Goal: Task Accomplishment & Management: Use online tool/utility

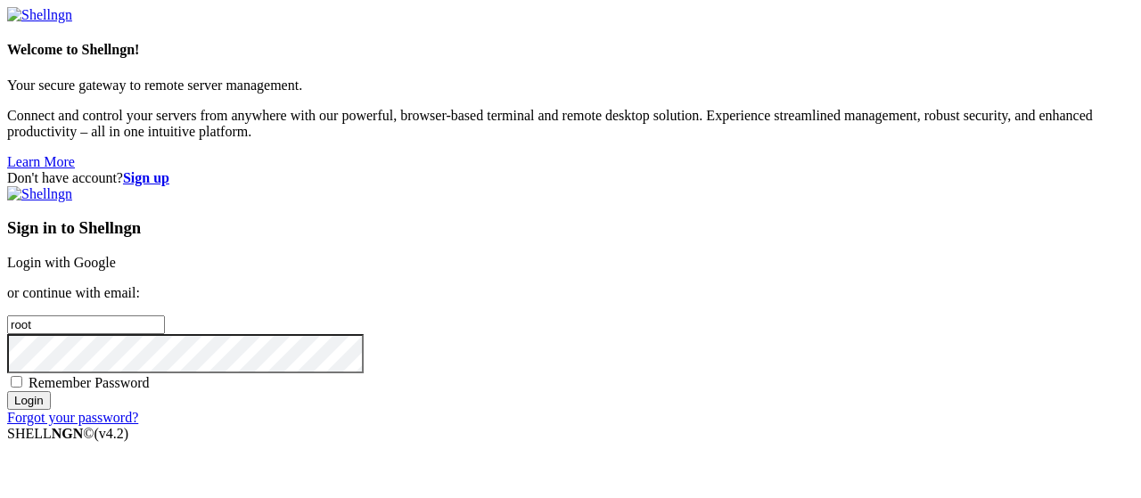
click at [116, 255] on link "Login with Google" at bounding box center [61, 262] width 109 height 15
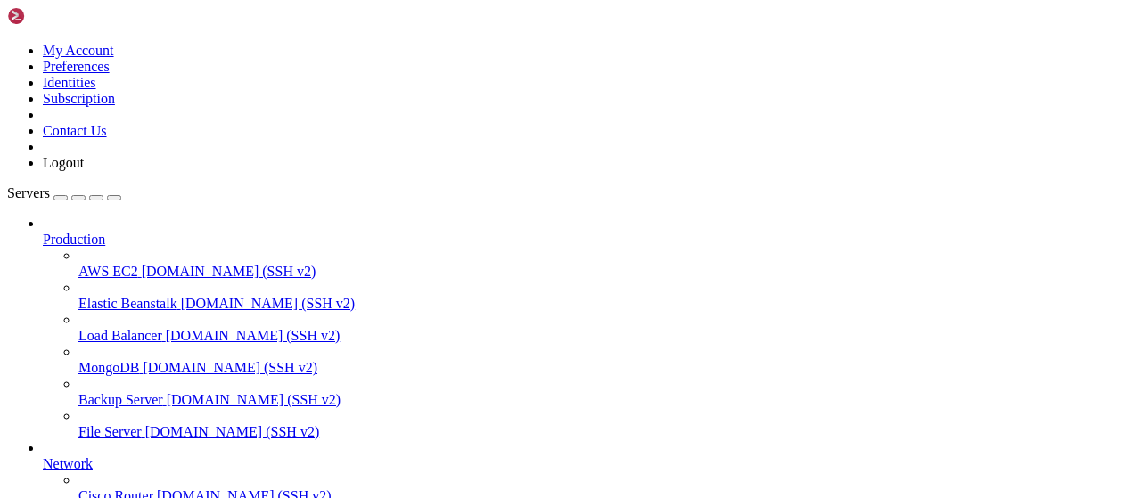
scroll to position [362, 0]
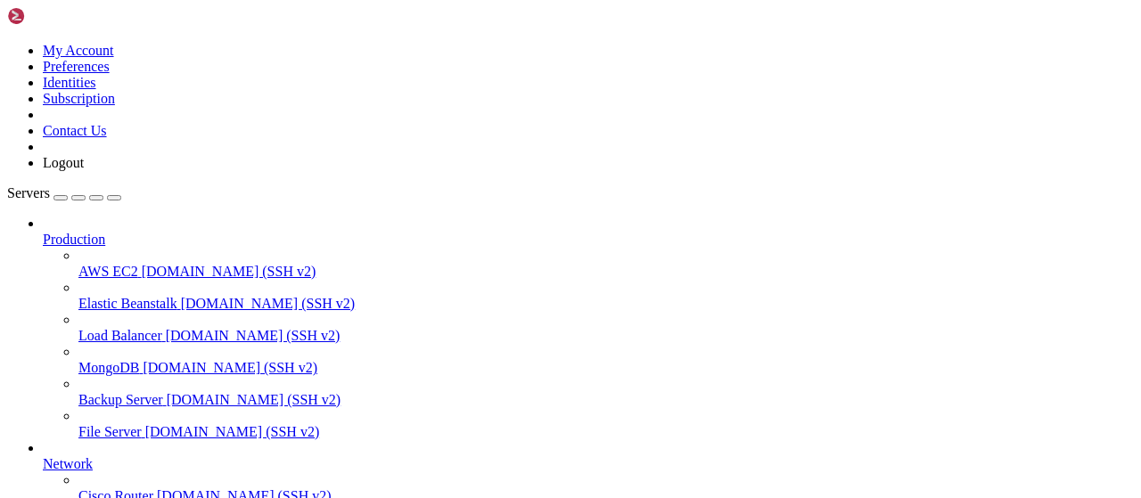
scroll to position [119, 0]
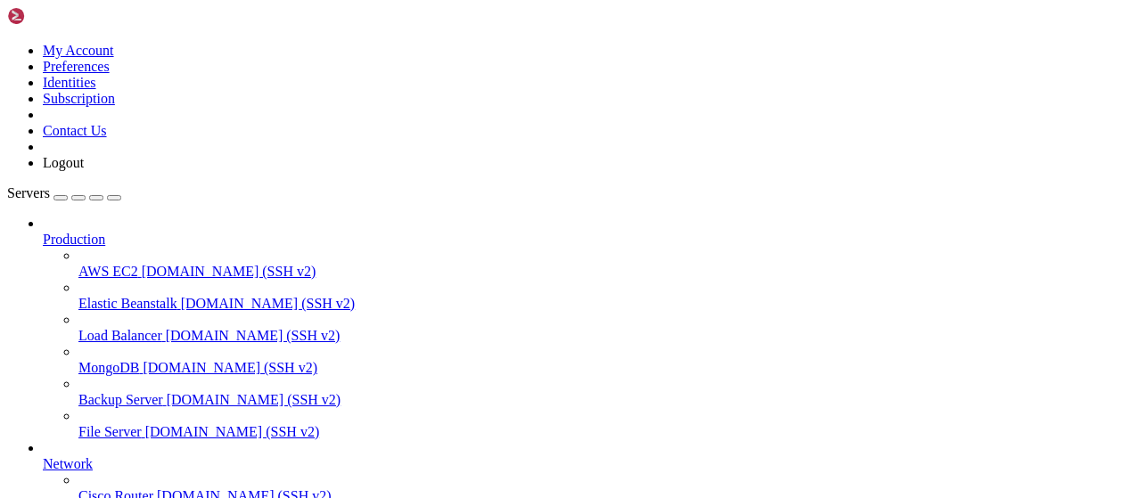
type input "/root/bybsa"
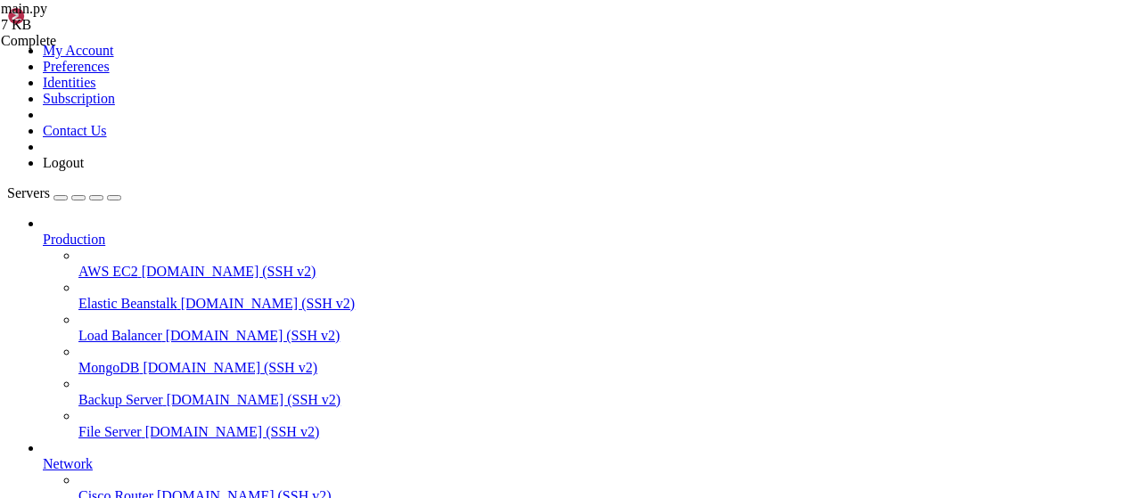
scroll to position [1964, 0]
drag, startPoint x: 536, startPoint y: 411, endPoint x: 229, endPoint y: 317, distance: 320.7
drag, startPoint x: 646, startPoint y: 374, endPoint x: 236, endPoint y: 212, distance: 440.8
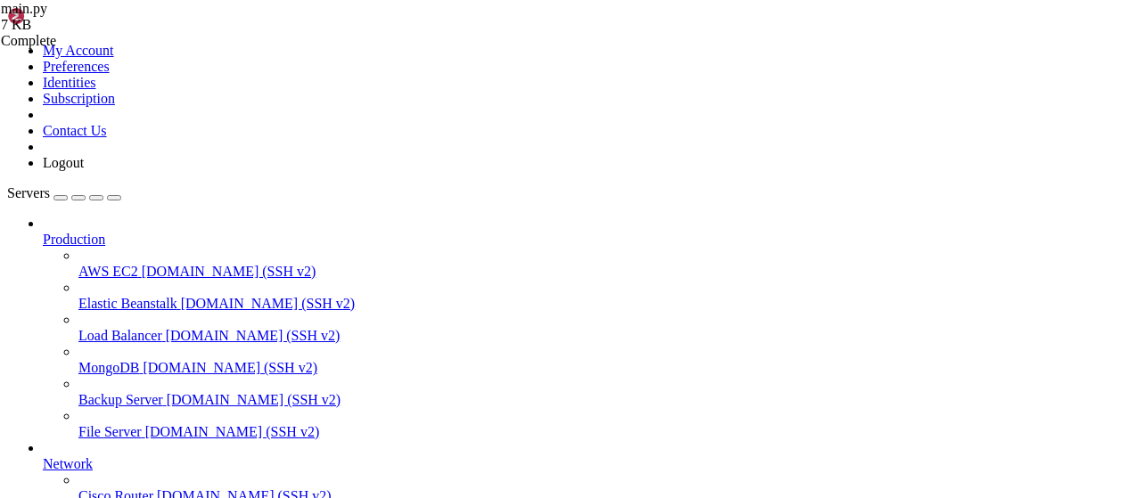
drag, startPoint x: 391, startPoint y: 207, endPoint x: 339, endPoint y: 208, distance: 52.6
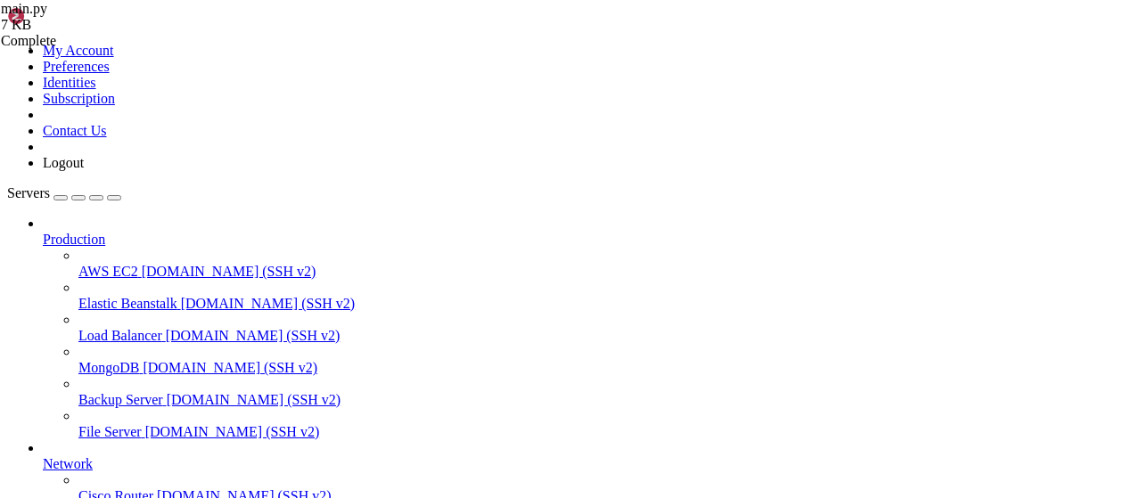
type textarea "@app.route("/webhook-fr", methods=["POST"])"
drag, startPoint x: 395, startPoint y: 211, endPoint x: 339, endPoint y: 215, distance: 56.3
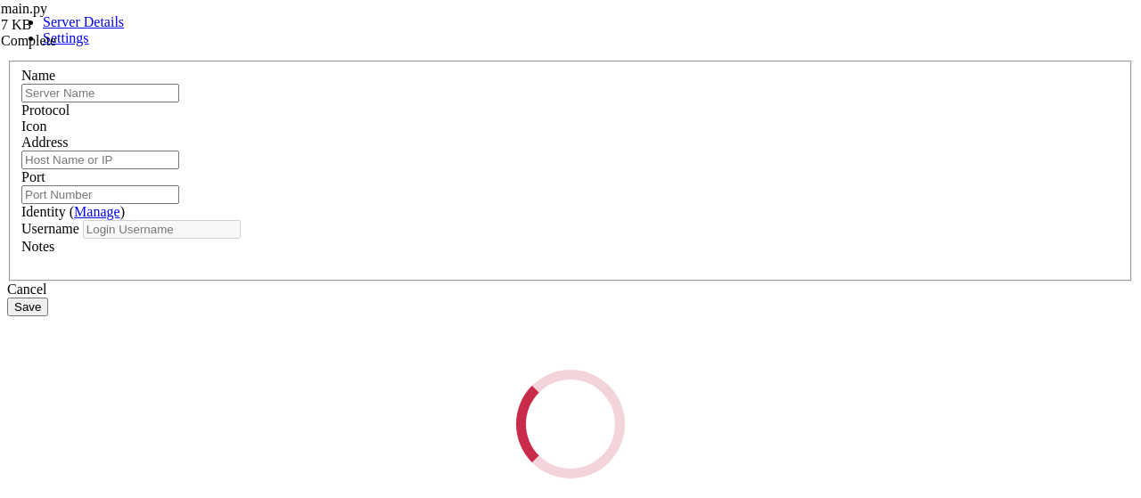
type input "[DEMOGRAPHIC_DATA]"
type input "[TECHNICAL_ID]"
type input "22"
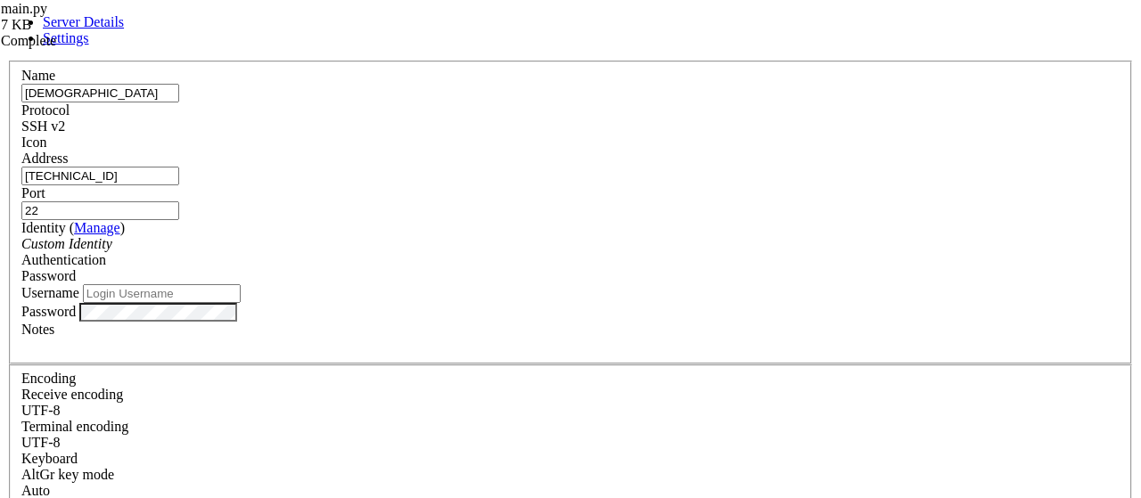
type input "root"
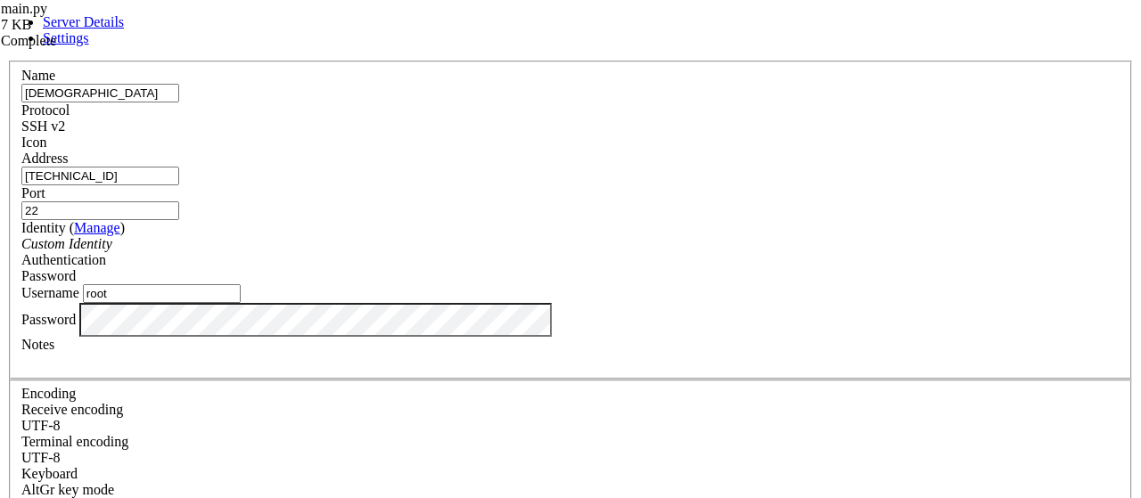
drag, startPoint x: 348, startPoint y: 184, endPoint x: 186, endPoint y: 174, distance: 161.7
click at [179, 174] on input "[TECHNICAL_ID]" at bounding box center [100, 176] width 158 height 19
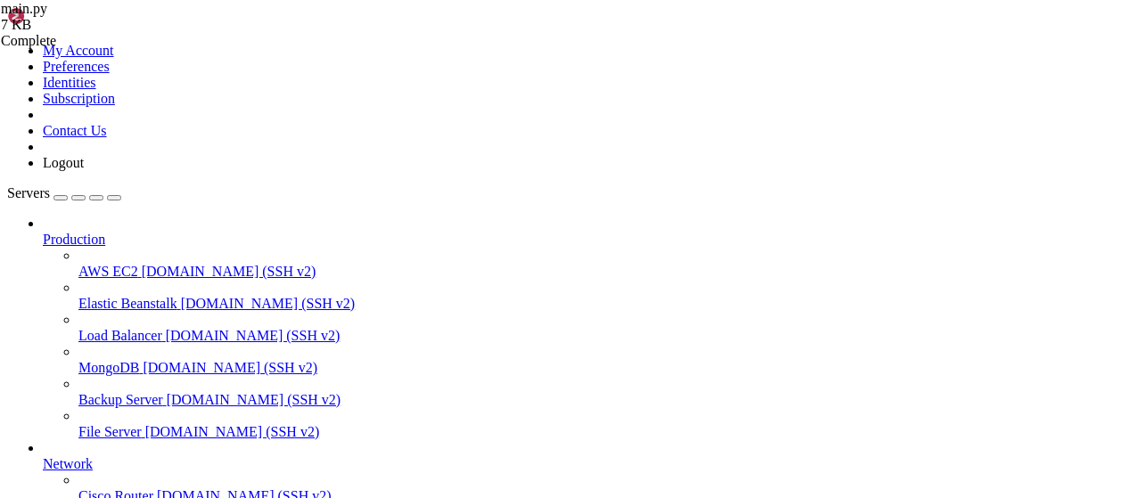
drag, startPoint x: 429, startPoint y: 270, endPoint x: 400, endPoint y: 278, distance: 29.6
drag, startPoint x: 402, startPoint y: 286, endPoint x: 364, endPoint y: 287, distance: 38.4
drag, startPoint x: 498, startPoint y: 288, endPoint x: 478, endPoint y: 290, distance: 19.7
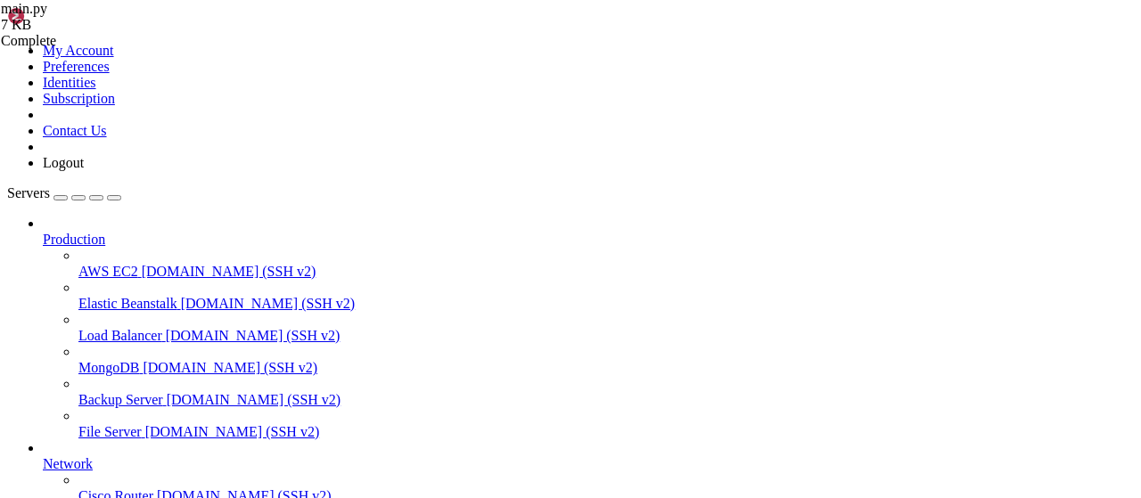
drag, startPoint x: 856, startPoint y: 413, endPoint x: 1101, endPoint y: 325, distance: 260.3
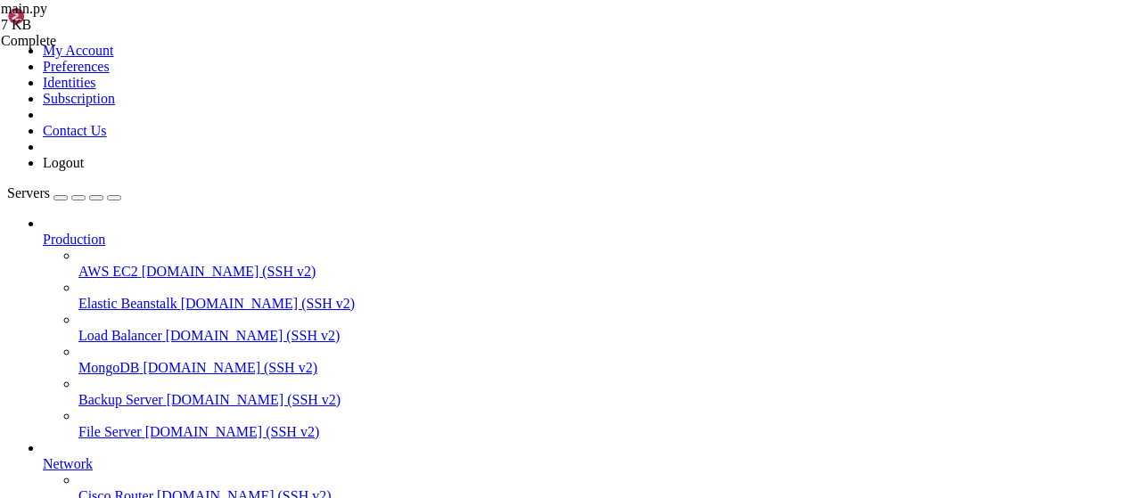
type textarea "if __name__ == '__main__': app.run(host='0.0.0.0', port=80)"
paste textarea "app.run(host='0.0.0.0', port=80)"
type textarea "app.run(host='0.0.0.0', port=80)"
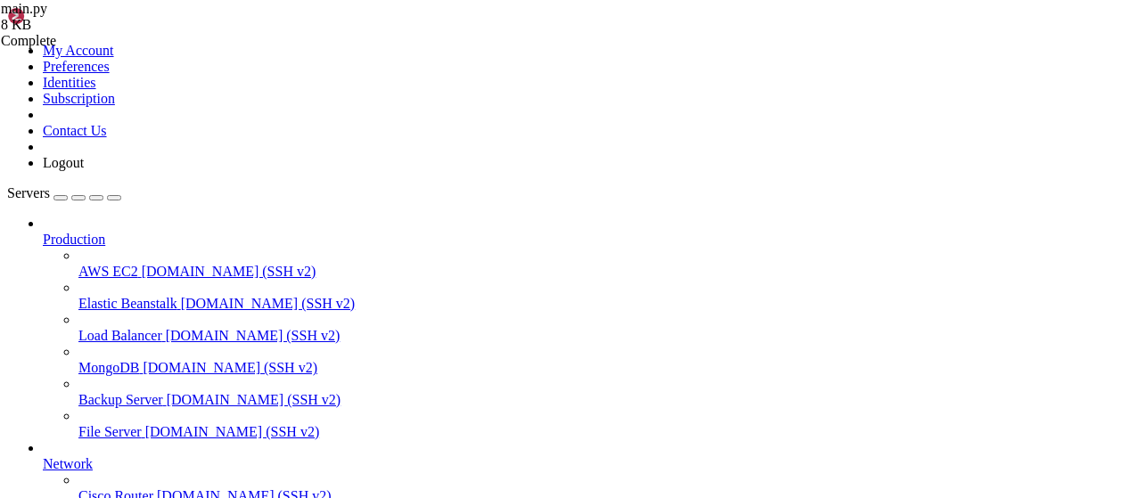
type input "/root/LinkQuest"
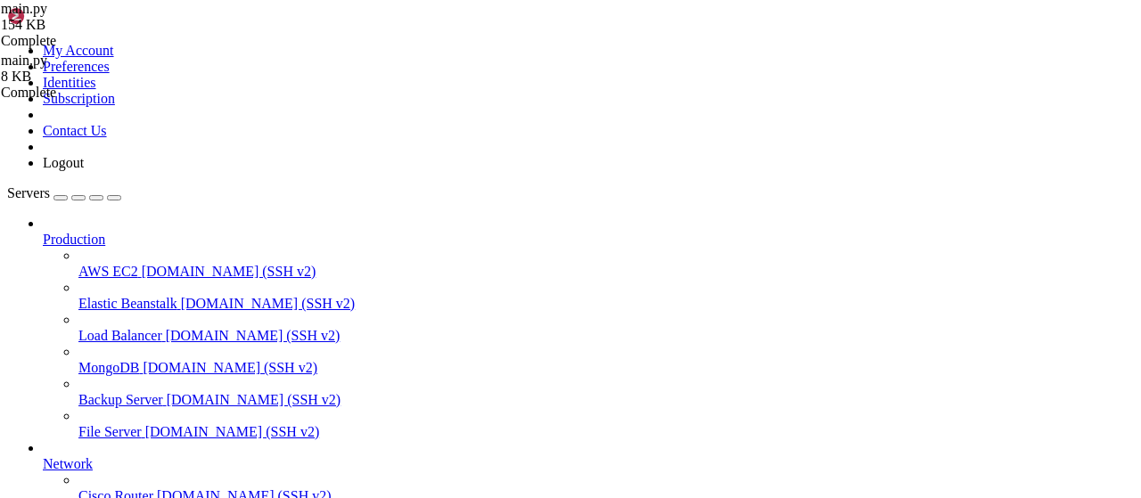
drag, startPoint x: 702, startPoint y: 208, endPoint x: 262, endPoint y: 206, distance: 439.6
type textarea """"Получает API ответы проверки тасков для выполненных заданий""""
drag, startPoint x: 612, startPoint y: 342, endPoint x: 208, endPoint y: 338, distance: 404.0
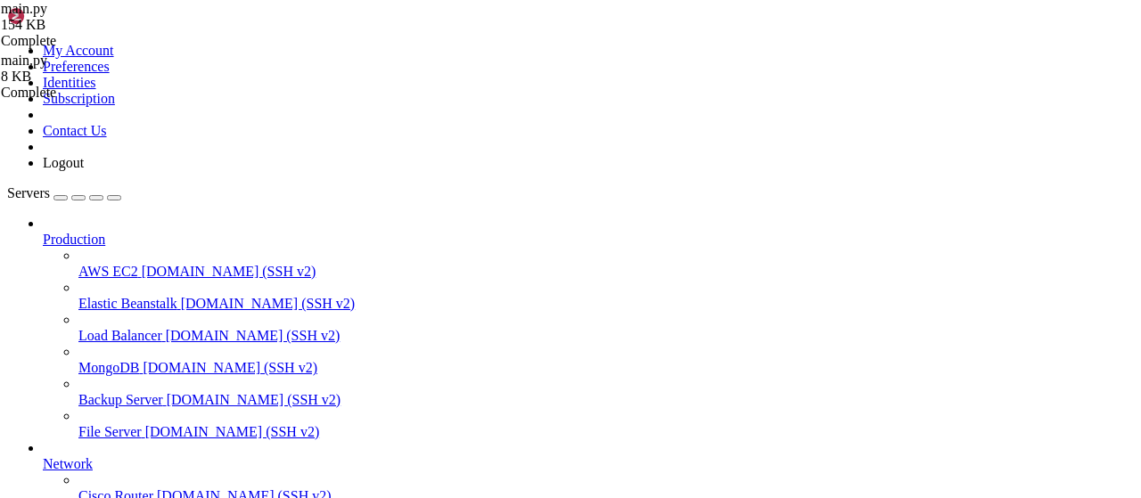
drag, startPoint x: 605, startPoint y: 339, endPoint x: 189, endPoint y: 306, distance: 416.8
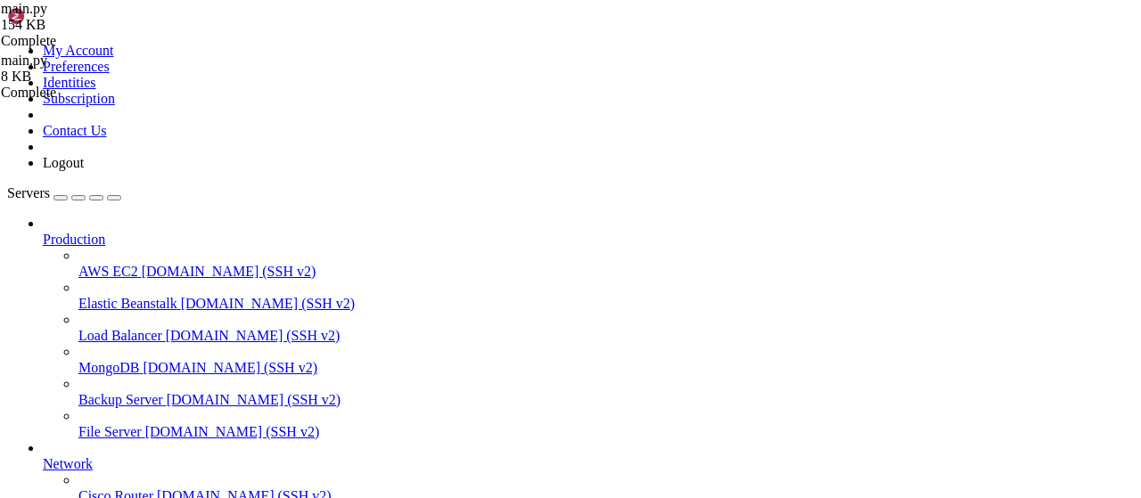
drag, startPoint x: 613, startPoint y: 342, endPoint x: 210, endPoint y: 345, distance: 402.2
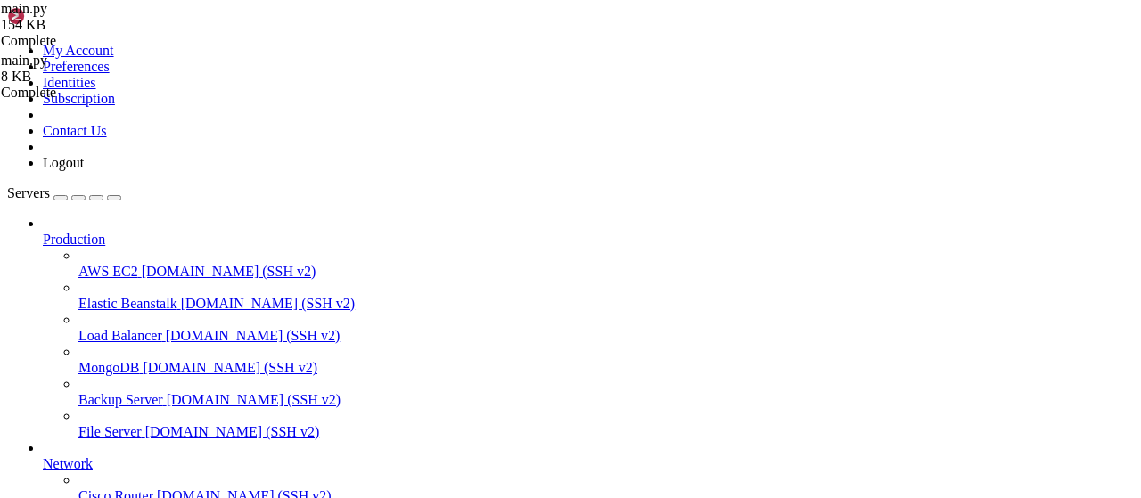
scroll to position [8823, 0]
drag, startPoint x: 554, startPoint y: 389, endPoint x: 245, endPoint y: 259, distance: 334.5
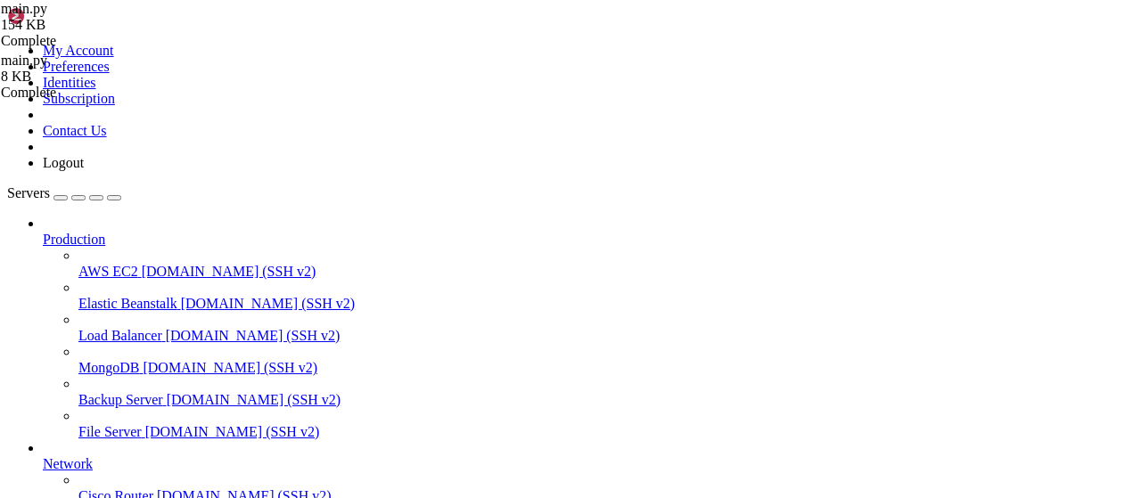
scroll to position [28303, 0]
type textarea "print(f"DEBUG w/f: Пропускаем abort - неверный bot_id: {bot_id}")"
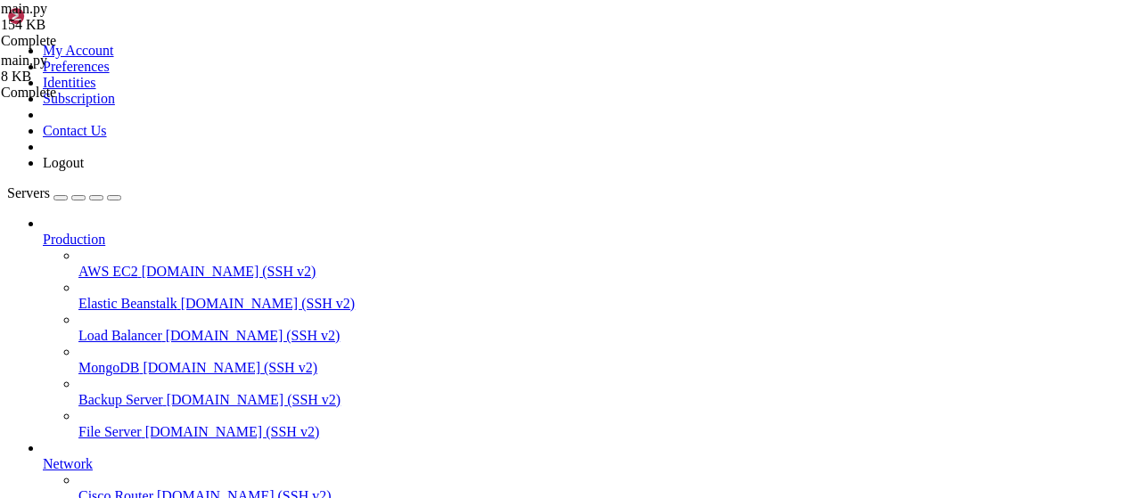
scroll to position [280, 0]
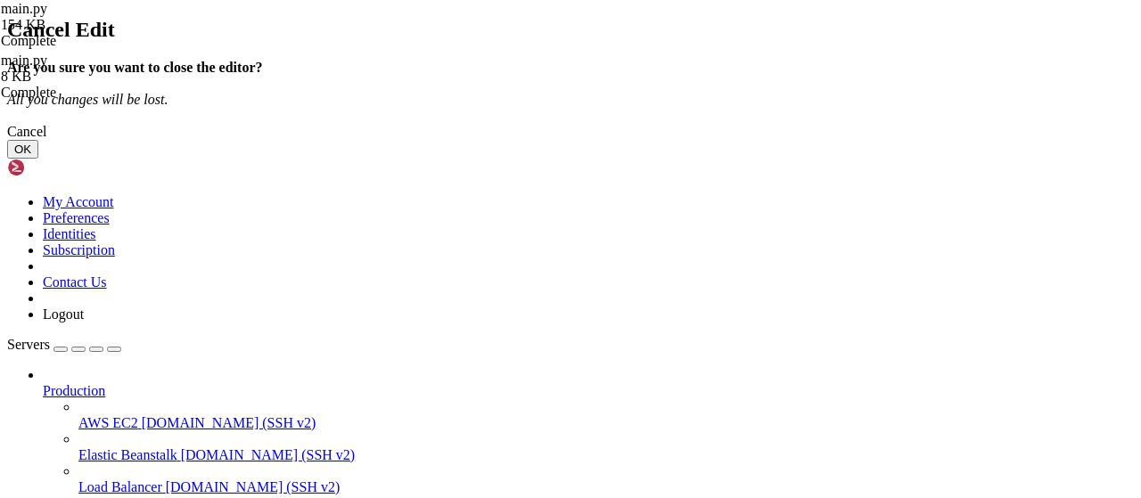
click at [679, 140] on div "Cancel" at bounding box center [570, 132] width 1127 height 16
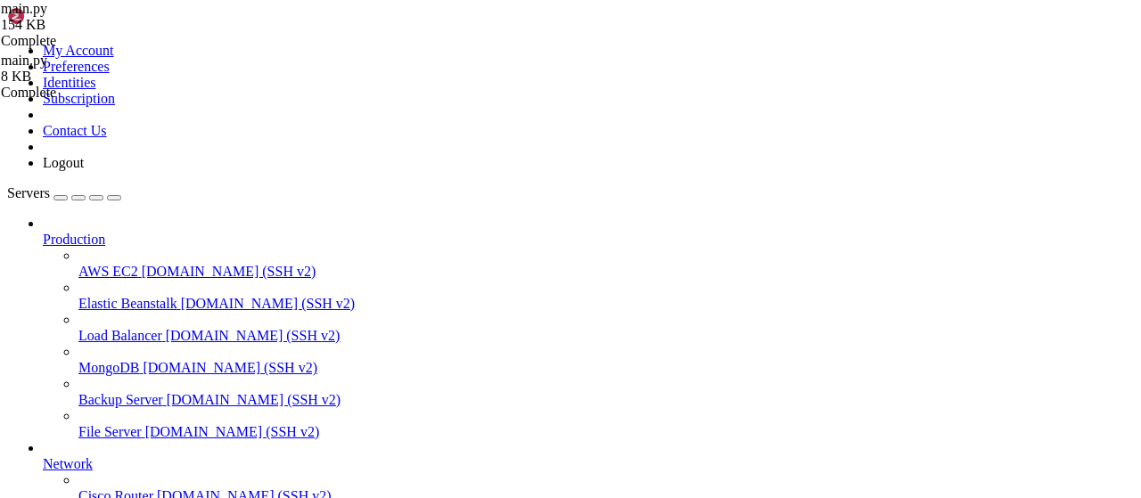
scroll to position [28493, 0]
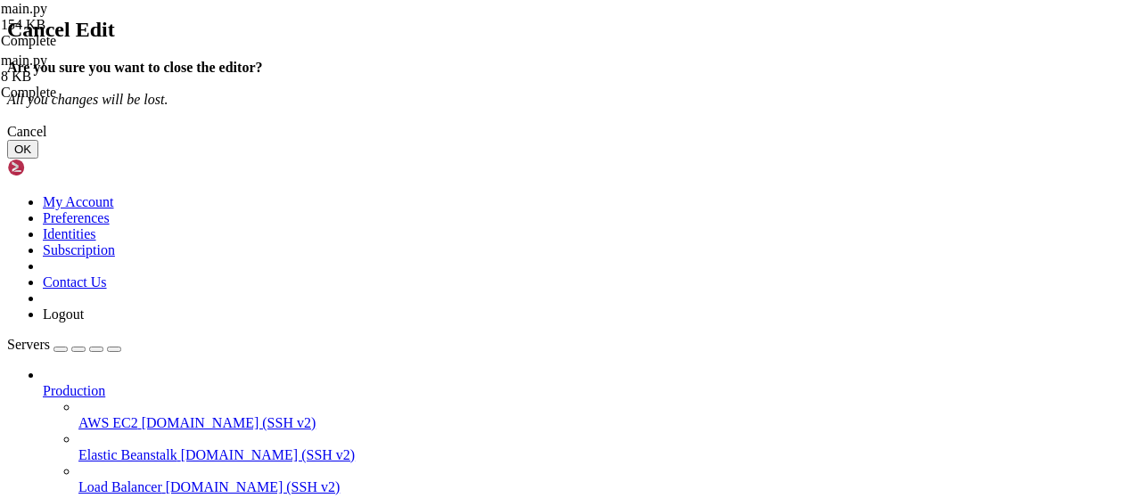
click at [38, 159] on button "OK" at bounding box center [22, 149] width 31 height 19
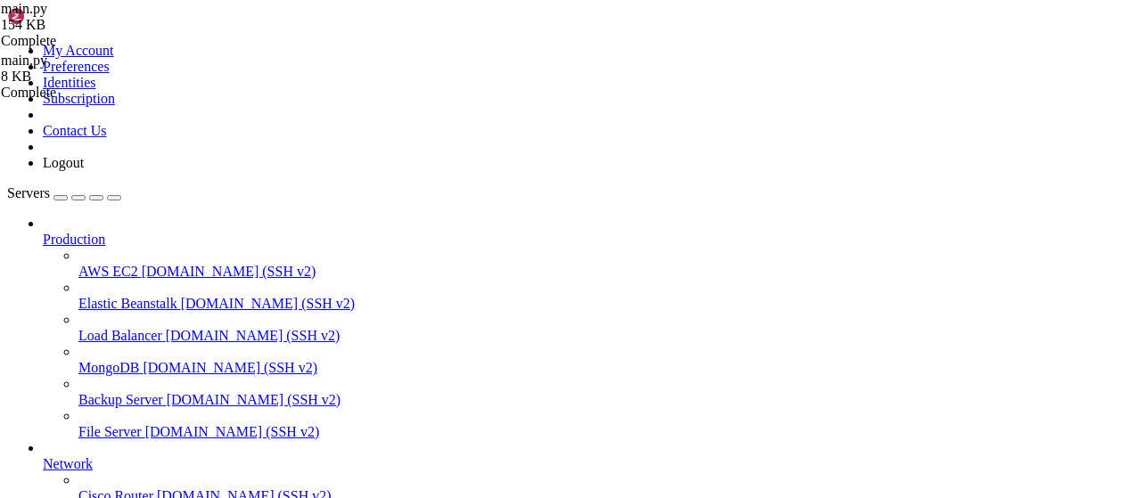
scroll to position [0, 0]
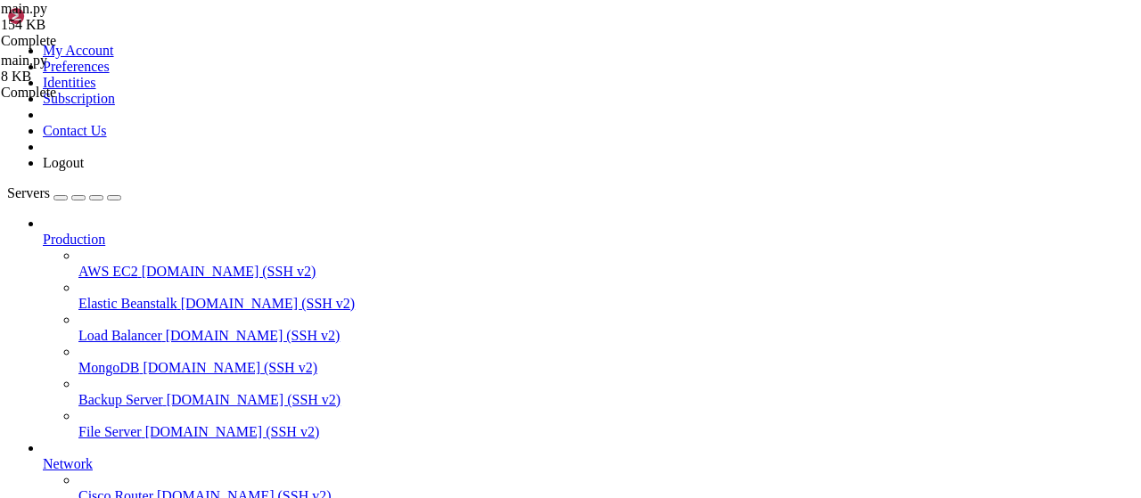
type input "/root/bybsa"
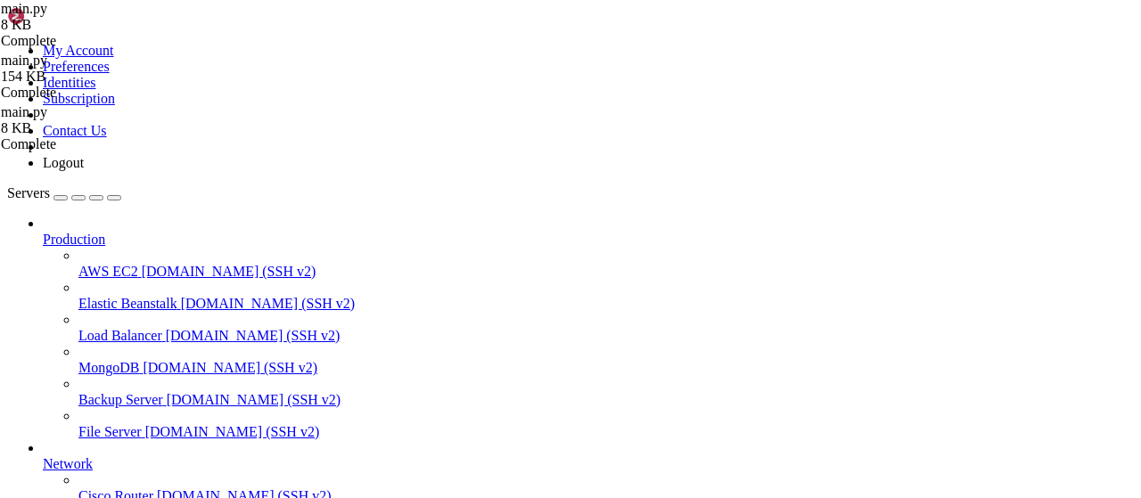
scroll to position [2292, 0]
type textarea "'http://64.188.127.8:5055/w/f',"
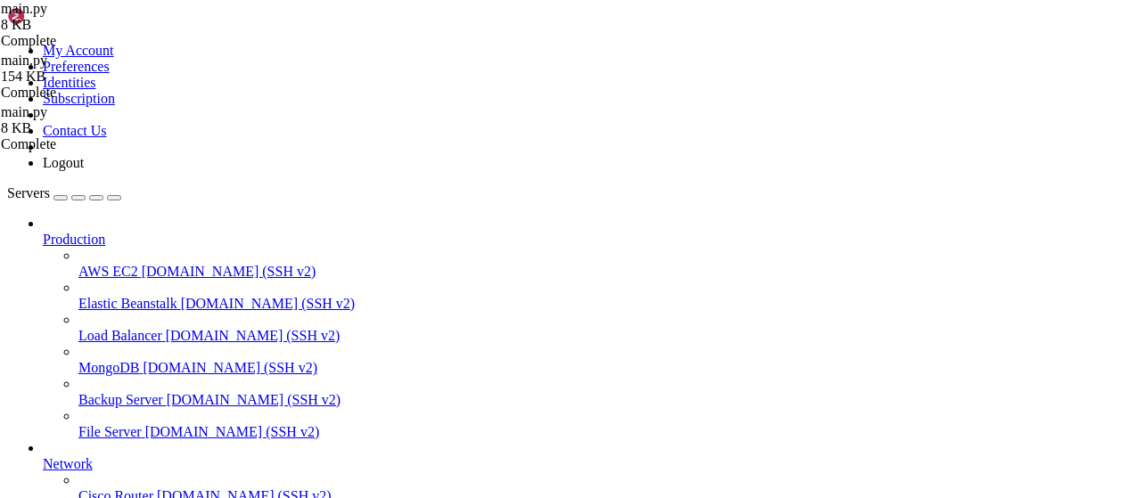
scroll to position [0, 0]
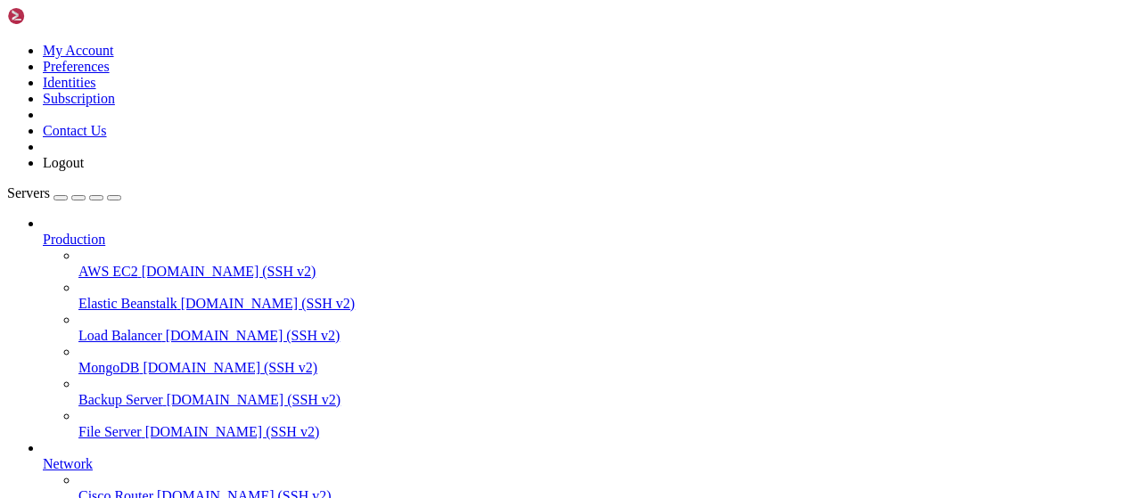
type input "/root"
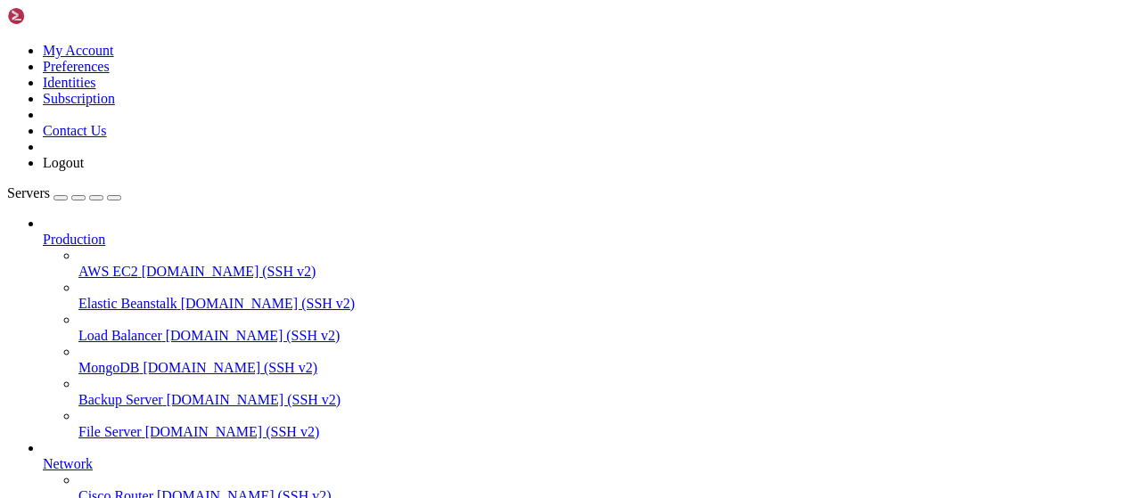
type input "/root/Piar-Flow"
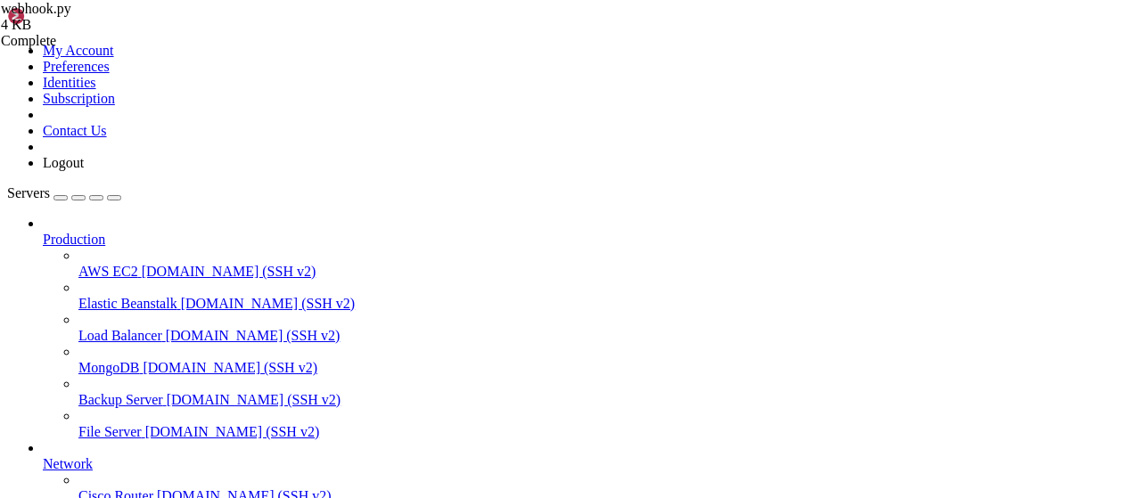
click at [689, 400] on div at bounding box center [570, 249] width 1141 height 498
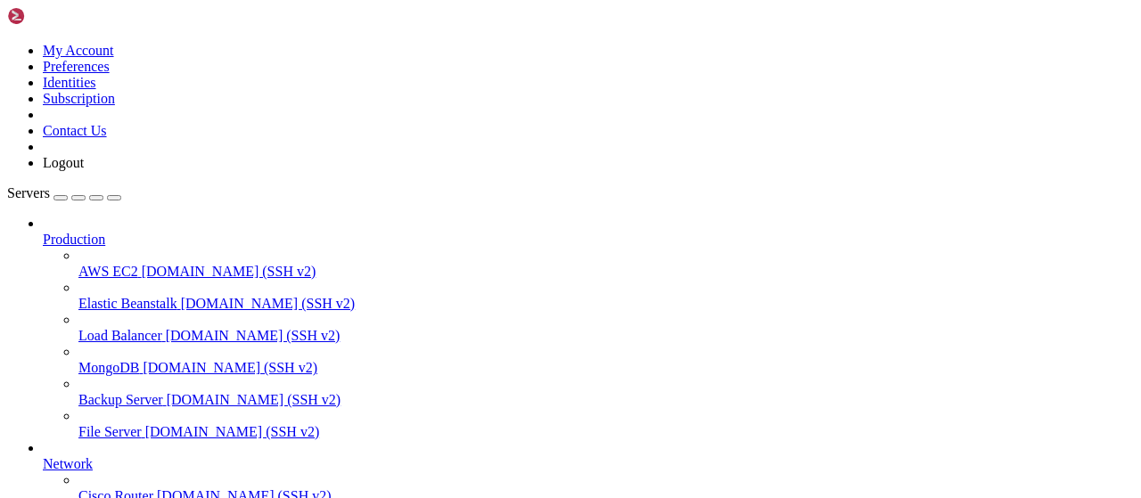
drag, startPoint x: 98, startPoint y: 1384, endPoint x: 16, endPoint y: 1239, distance: 166.9
drag, startPoint x: 602, startPoint y: 1378, endPoint x: 20, endPoint y: 1095, distance: 647.3
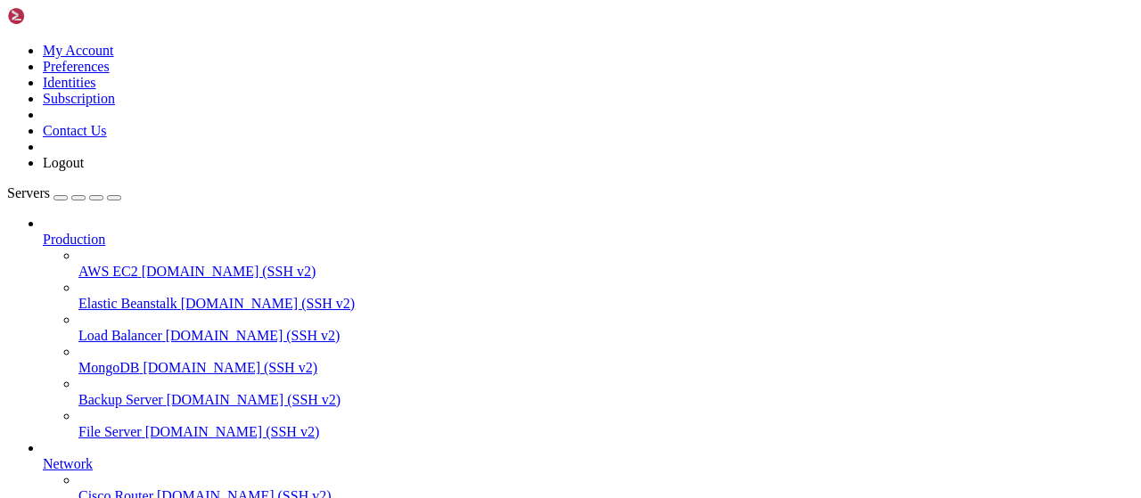
scroll to position [0, 0]
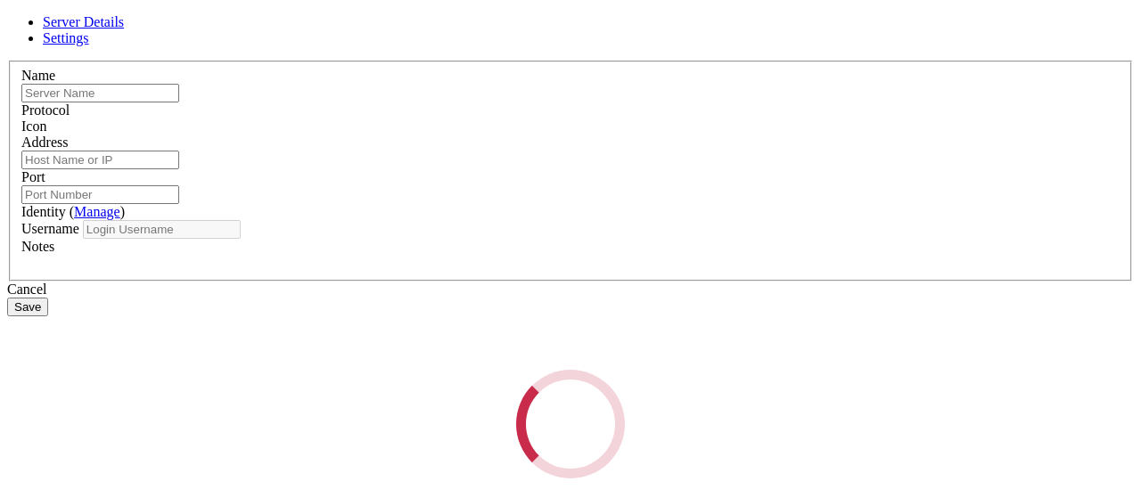
type input "[DEMOGRAPHIC_DATA]"
type input "[TECHNICAL_ID]"
type input "22"
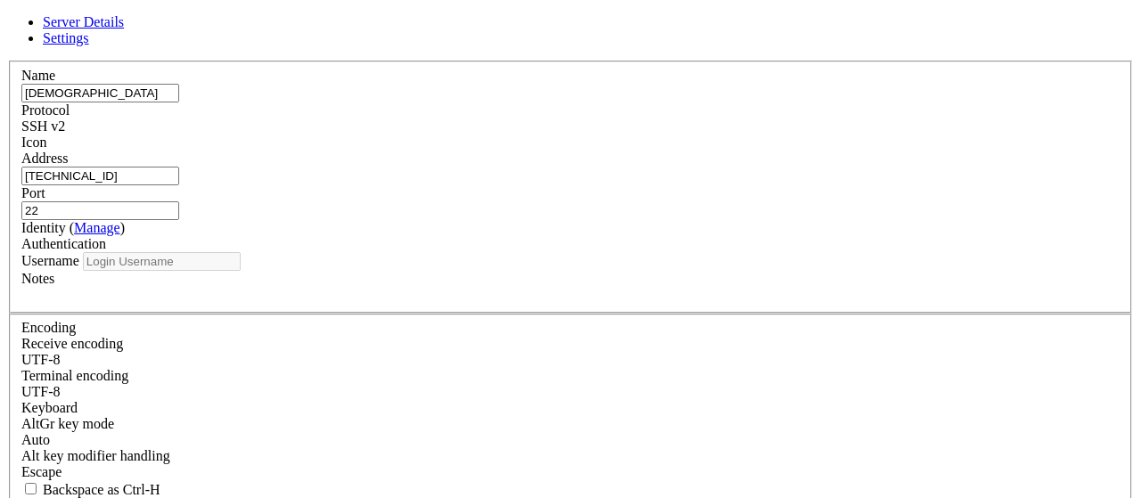
type input "root"
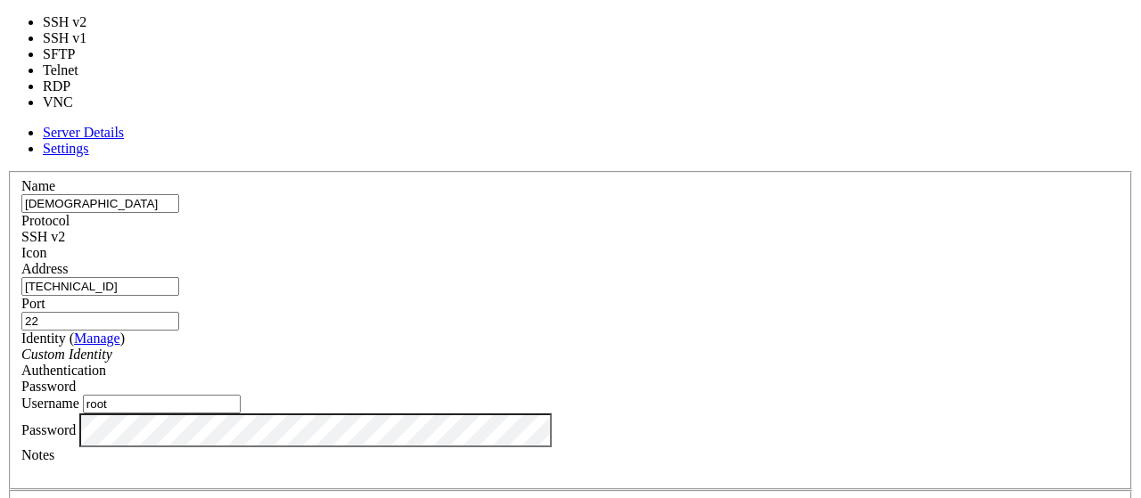
click at [698, 229] on div "SSH v2" at bounding box center [570, 237] width 1099 height 16
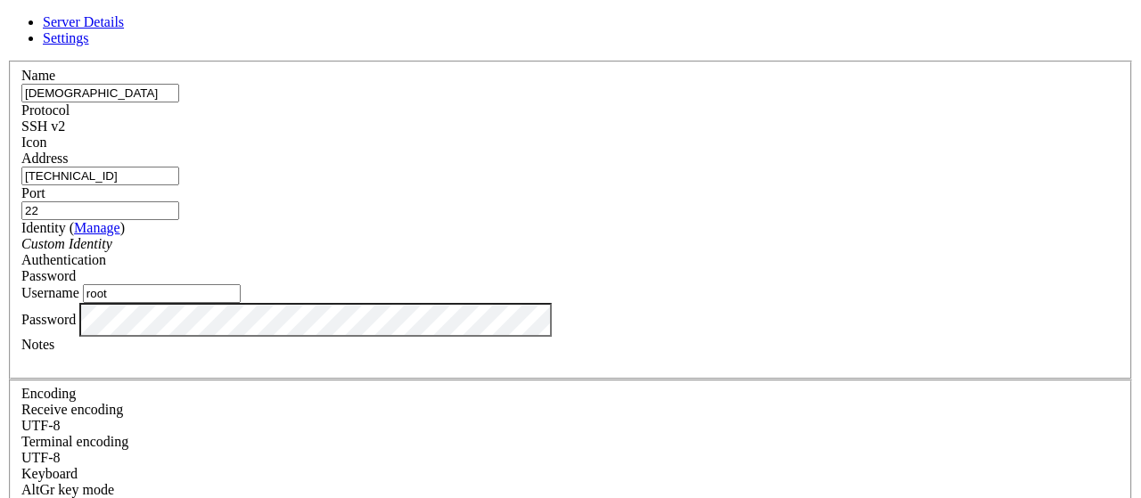
click at [1036, 187] on div "Server Details Settings Name ботики Protocol SSH v2 Icon" at bounding box center [570, 382] width 1127 height 737
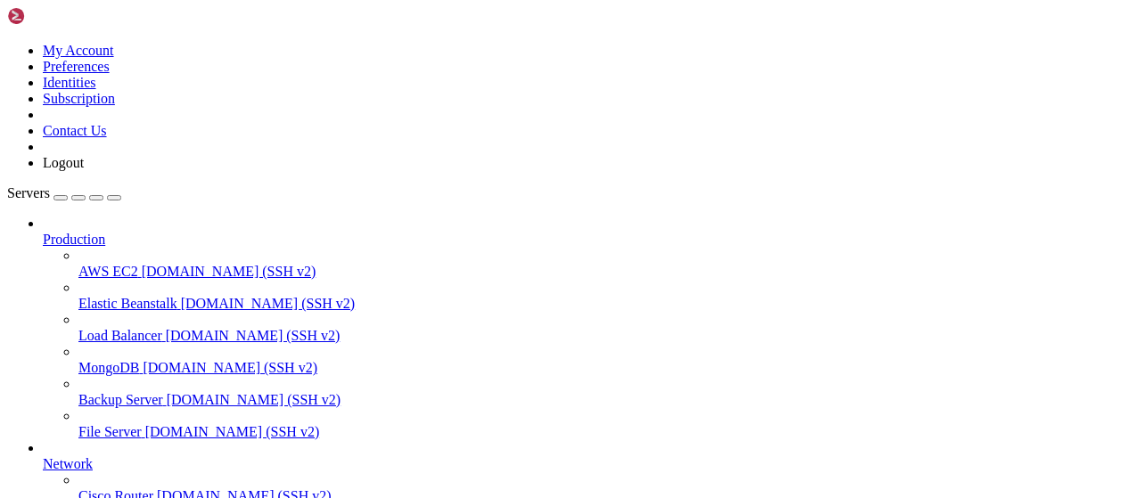
type input "/root/Piar-Flow"
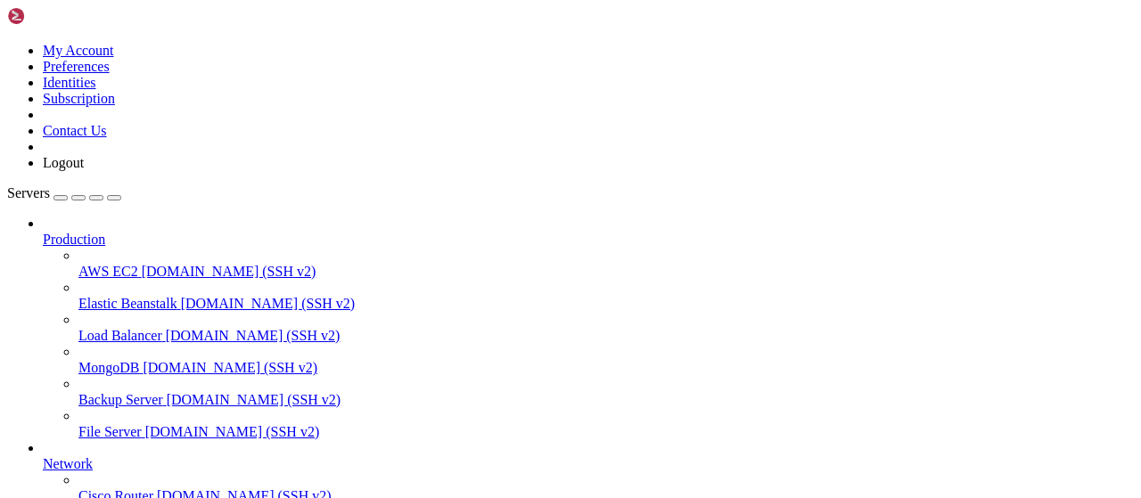
scroll to position [119, 0]
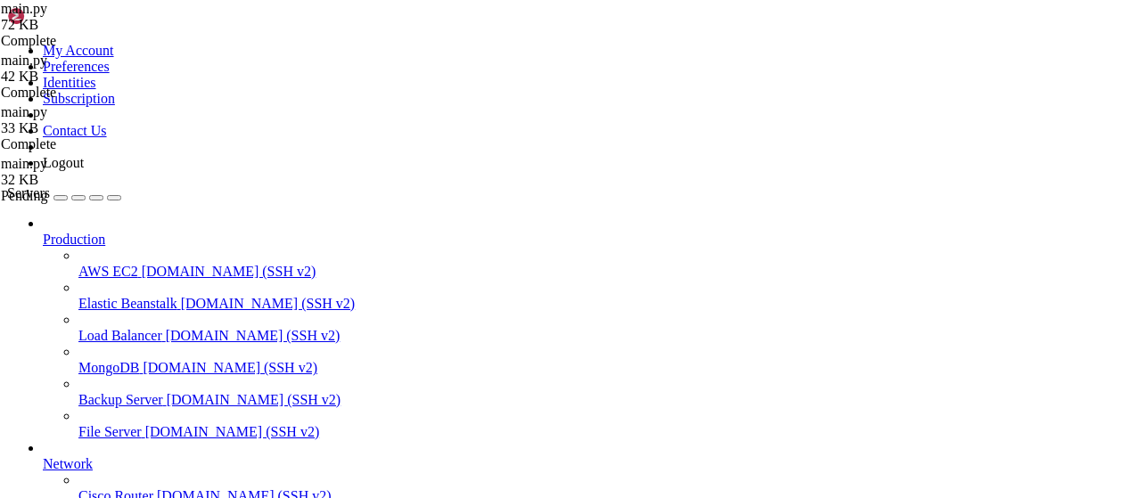
drag, startPoint x: 675, startPoint y: 210, endPoint x: 348, endPoint y: 69, distance: 356.7
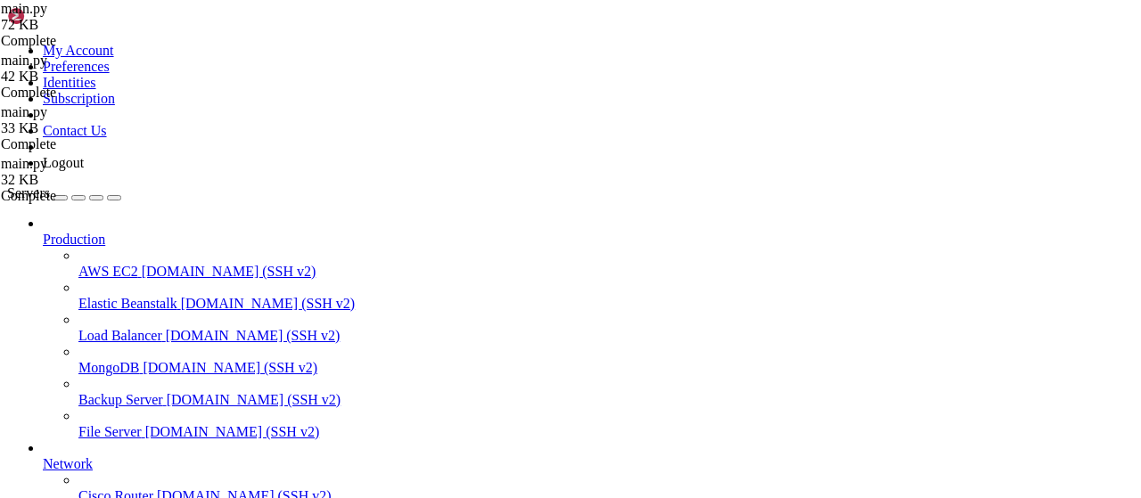
drag, startPoint x: 356, startPoint y: 22, endPoint x: 924, endPoint y: 47, distance: 568.6
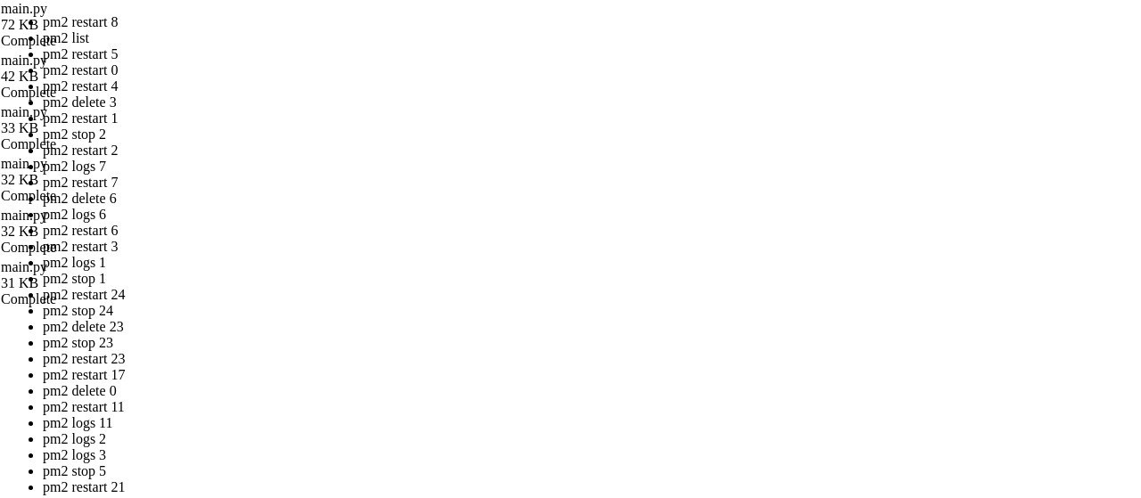
drag, startPoint x: 493, startPoint y: 273, endPoint x: 598, endPoint y: 290, distance: 106.6
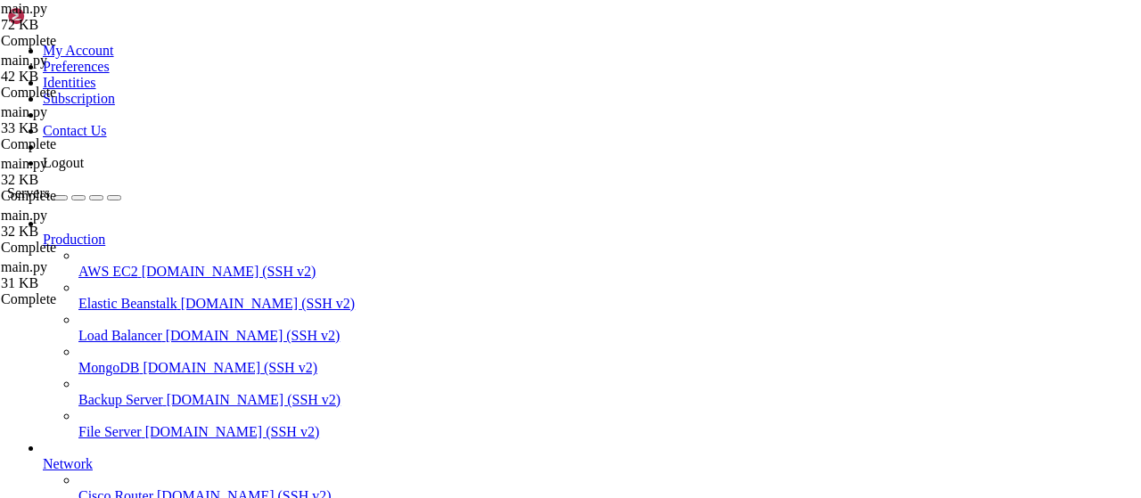
scroll to position [2192, 0]
drag, startPoint x: 342, startPoint y: 13, endPoint x: 500, endPoint y: 158, distance: 214.6
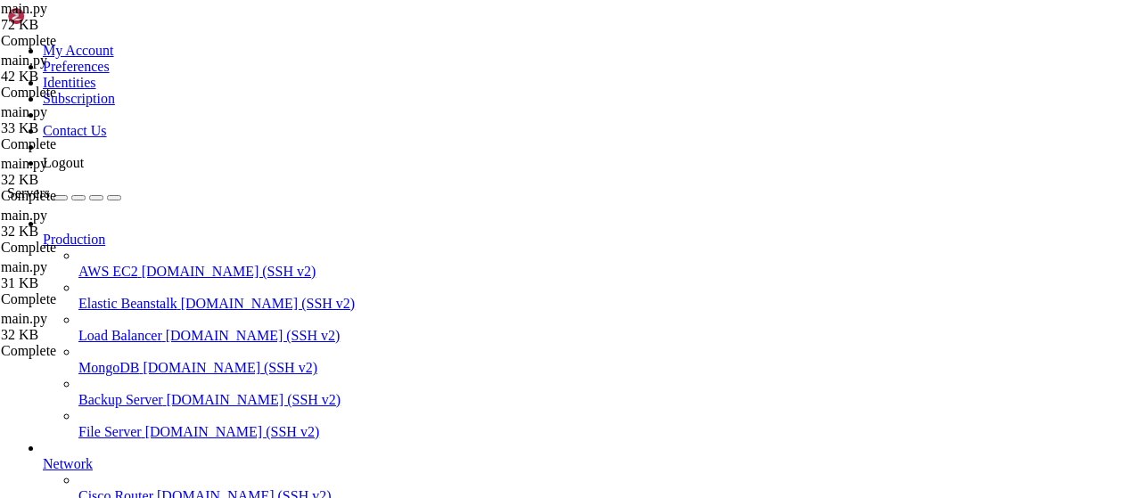
drag, startPoint x: 1083, startPoint y: 457, endPoint x: 263, endPoint y: 137, distance: 879.5
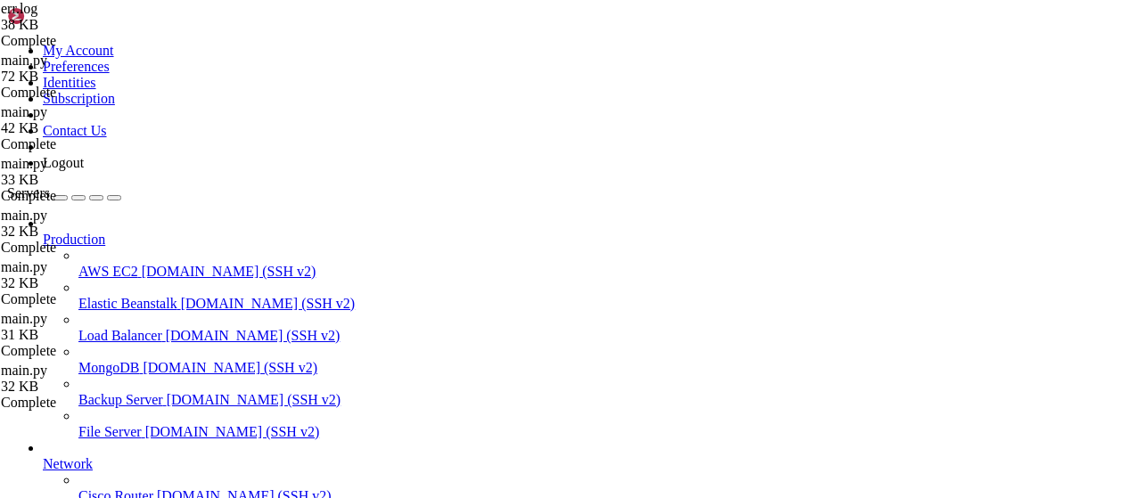
type textarea "Traceback (most recent call last): File "/usr/local/lib/python3.10/dist-package…"
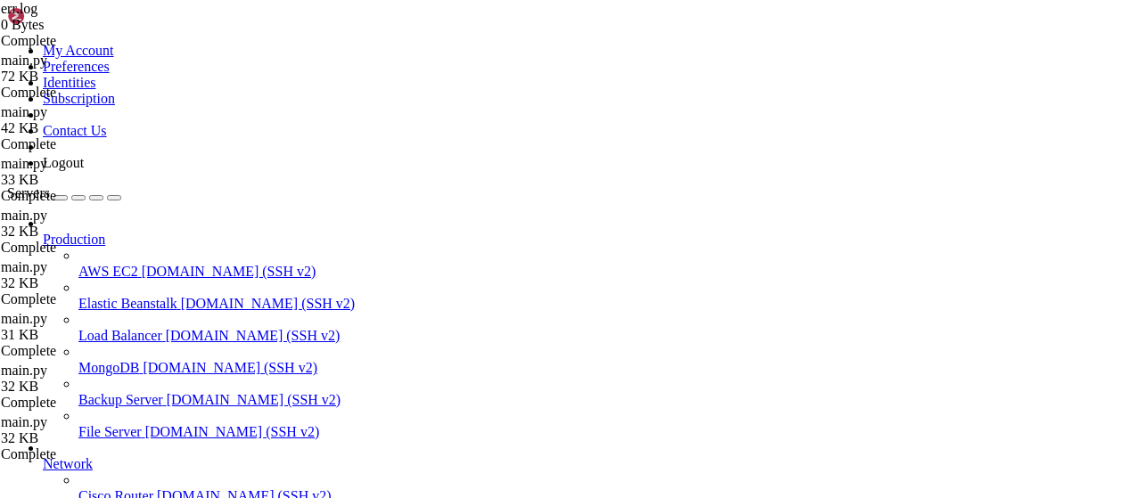
scroll to position [2609, 0]
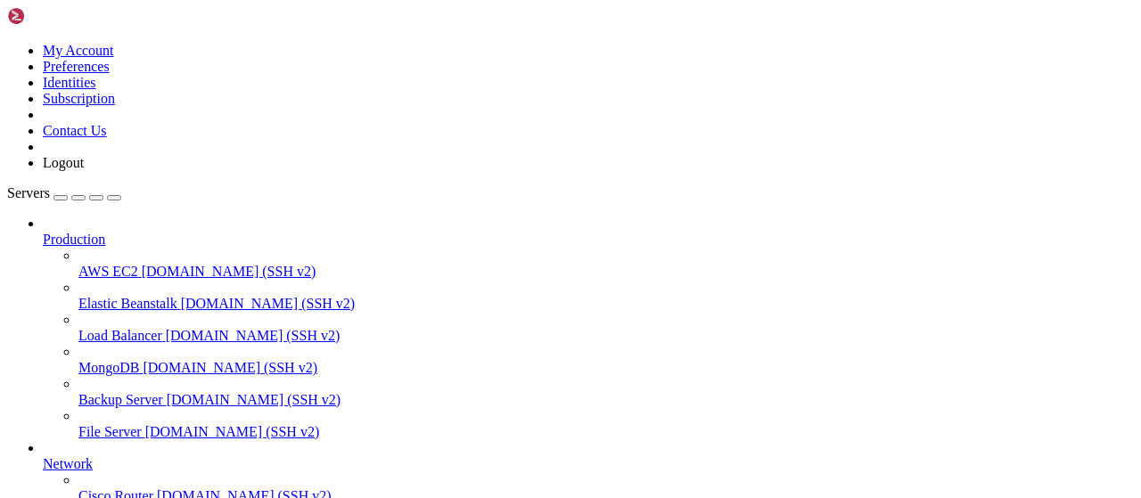
scroll to position [0, 0]
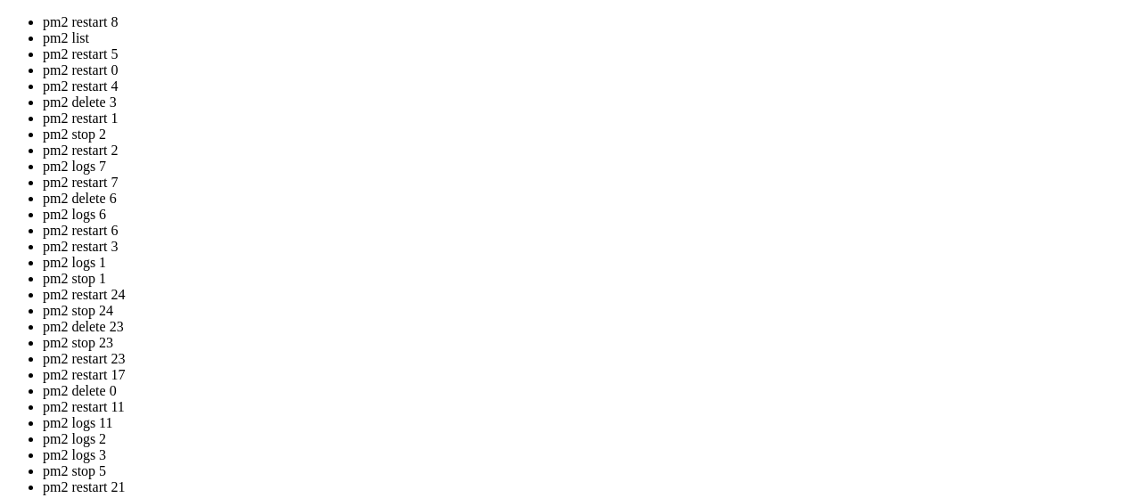
drag, startPoint x: 470, startPoint y: 258, endPoint x: 354, endPoint y: 177, distance: 141.5
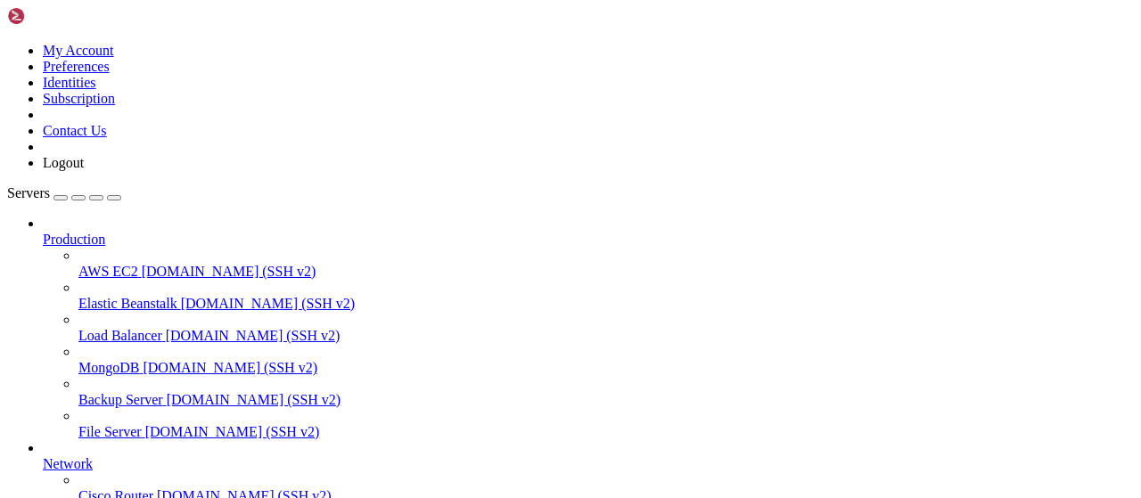
scroll to position [4070, 0]
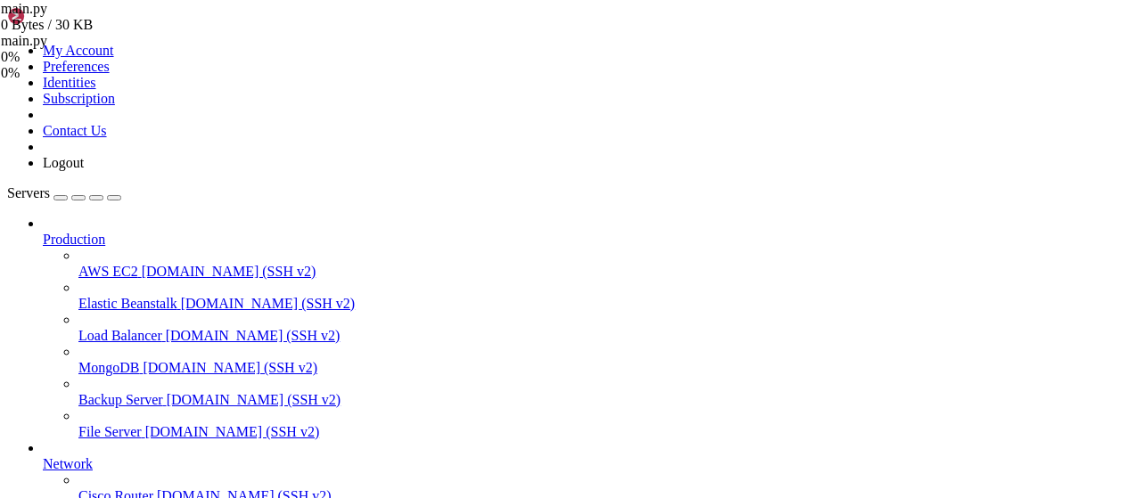
drag, startPoint x: 369, startPoint y: 1166, endPoint x: 207, endPoint y: 1500, distance: 370.9
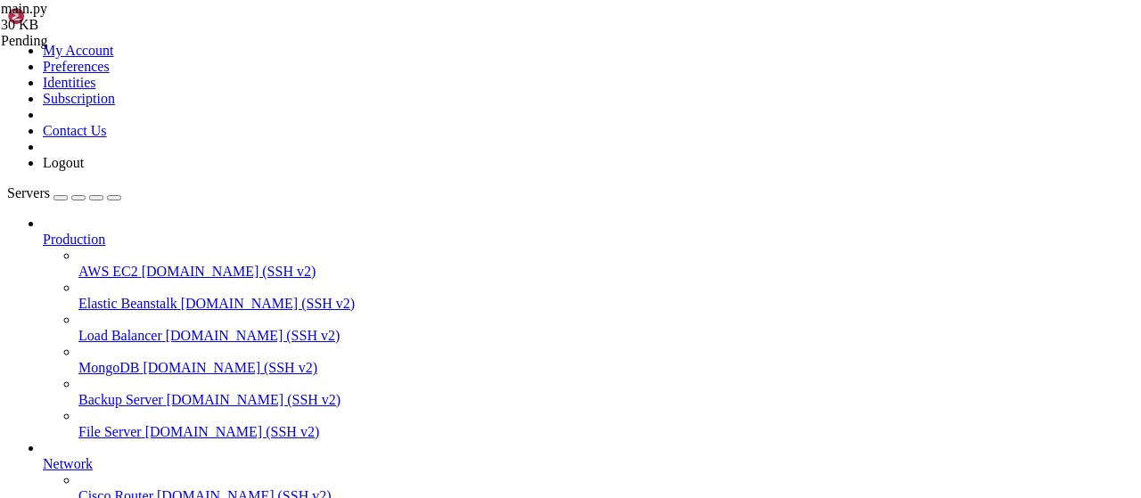
drag, startPoint x: 365, startPoint y: 21, endPoint x: 713, endPoint y: 21, distance: 348.7
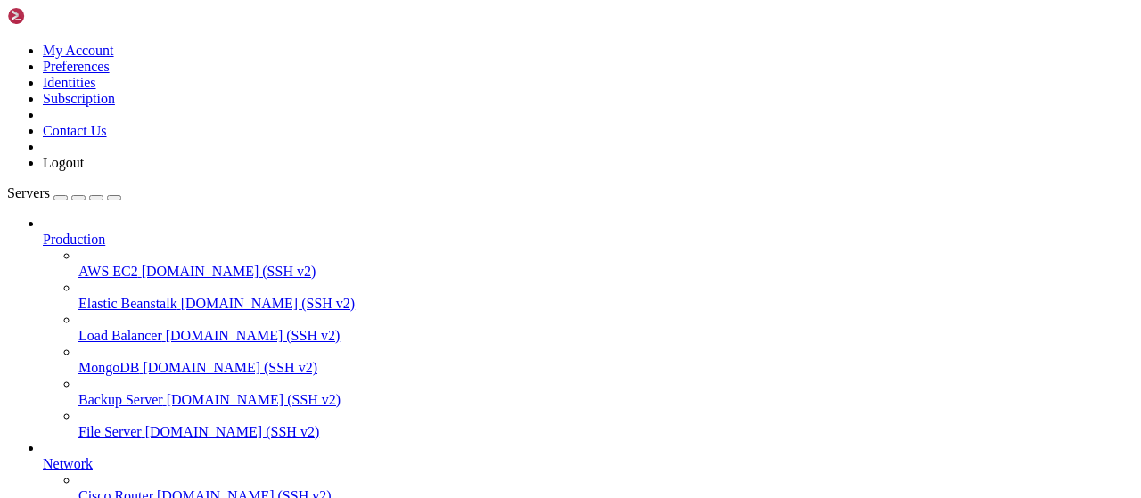
scroll to position [6993, 0]
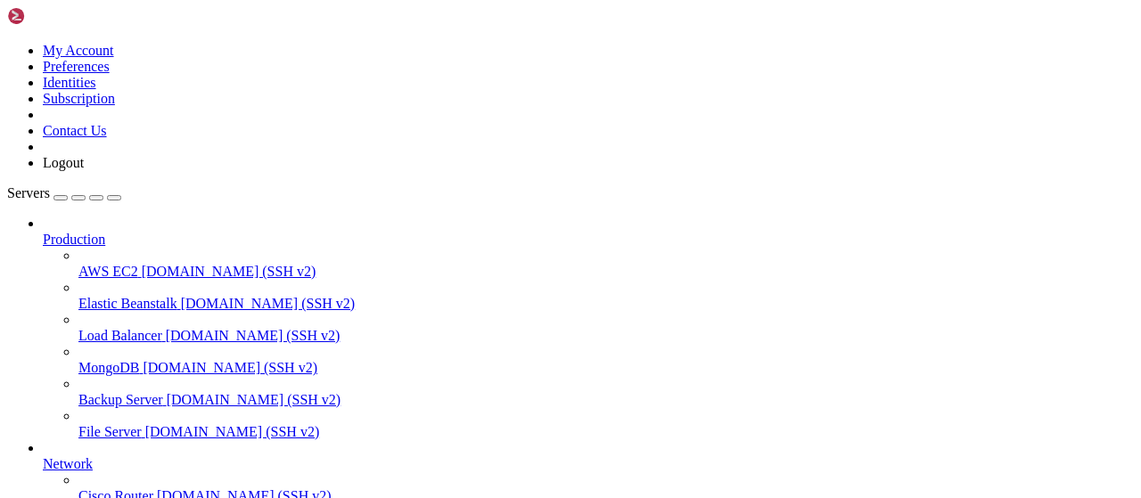
scroll to position [7202, 0]
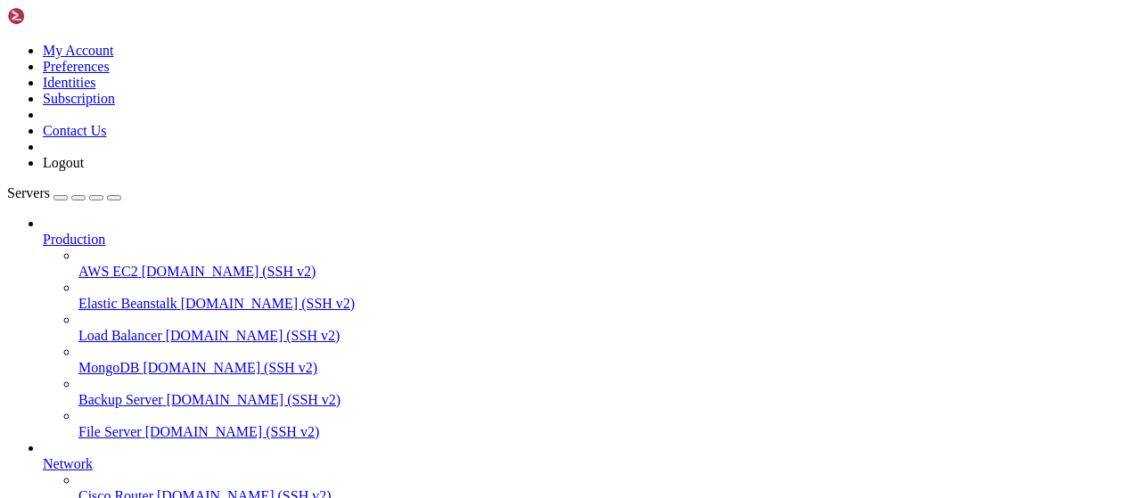
scroll to position [119, 0]
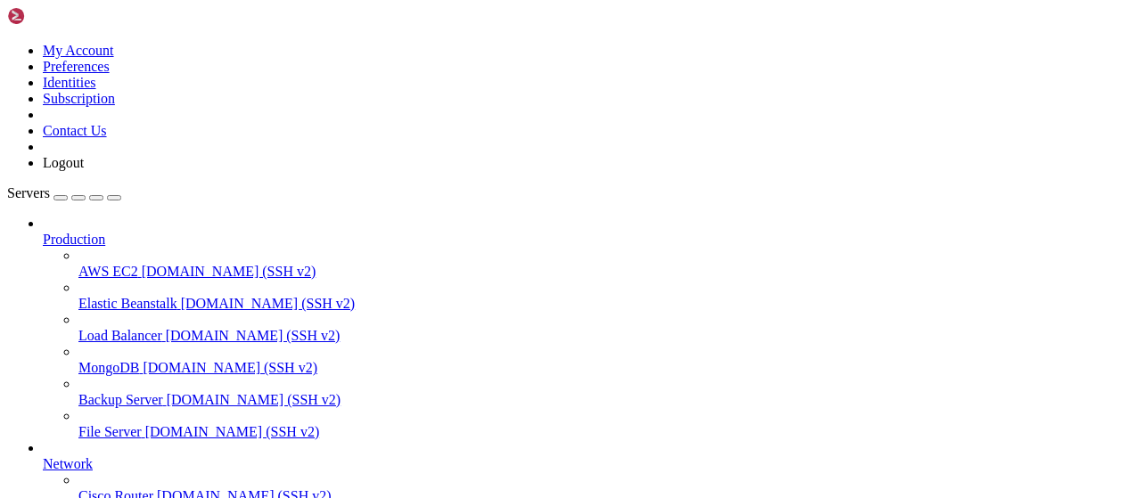
drag, startPoint x: 716, startPoint y: 460, endPoint x: 246, endPoint y: 427, distance: 471.1
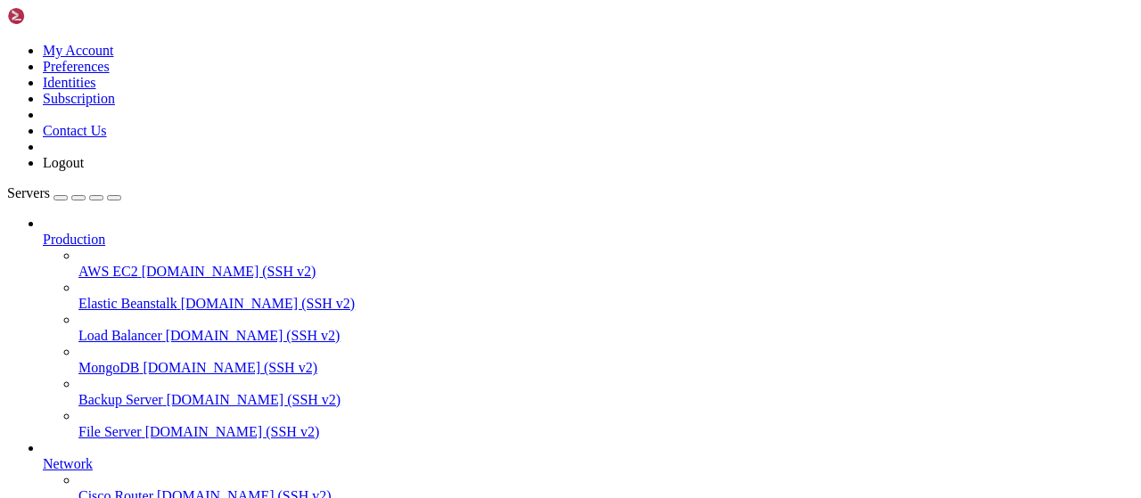
drag, startPoint x: 725, startPoint y: 451, endPoint x: 247, endPoint y: 419, distance: 479.0
type textarea "Traceback (most recent call last): File "/root/Piar-Flow/main.py", line 10, in …"
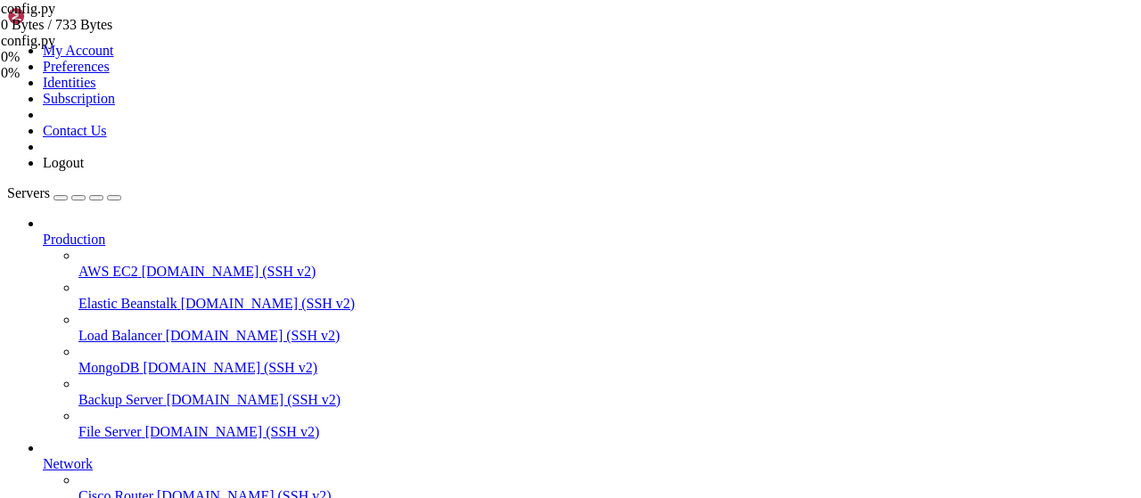
drag, startPoint x: 273, startPoint y: 10, endPoint x: 343, endPoint y: 36, distance: 75.0
